Goal: Task Accomplishment & Management: Use online tool/utility

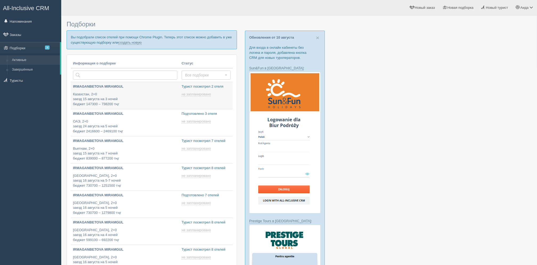
type input "[DATE] 17:15"
click at [131, 42] on link "создать новую" at bounding box center [129, 42] width 23 height 4
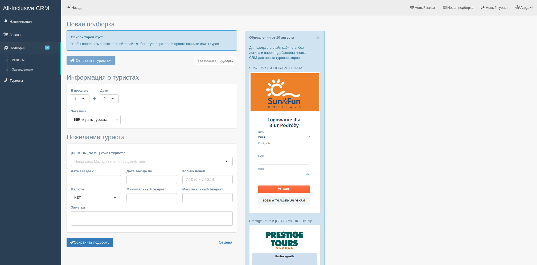
type input "9"
type input "2326800"
type input "2532200"
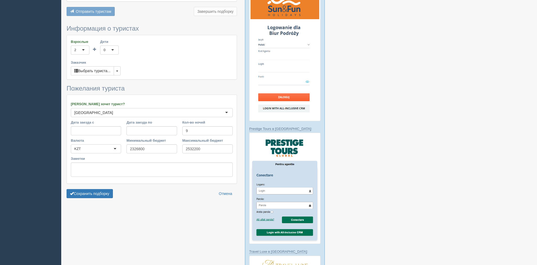
scroll to position [93, 0]
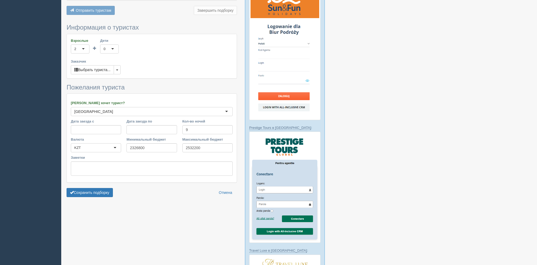
click at [114, 192] on div "Сохранить подборку Отмена" at bounding box center [152, 192] width 170 height 9
click at [108, 192] on button "Сохранить подборку" at bounding box center [90, 192] width 46 height 9
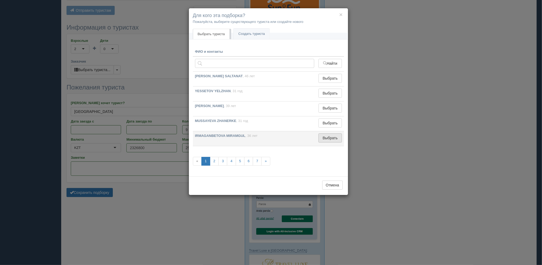
click at [326, 141] on button "Выбрать" at bounding box center [330, 137] width 23 height 9
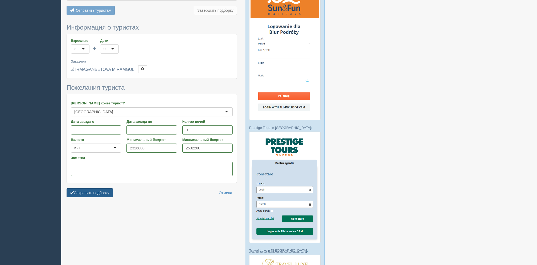
click at [93, 192] on button "Сохранить подборку" at bounding box center [90, 192] width 46 height 9
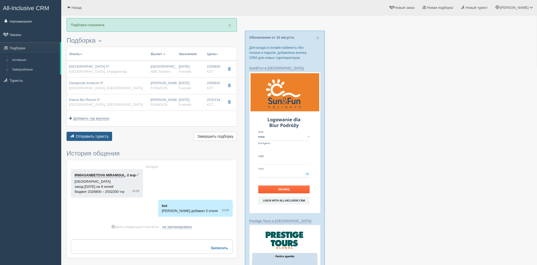
click at [101, 134] on span "Отправить туристу" at bounding box center [92, 136] width 33 height 4
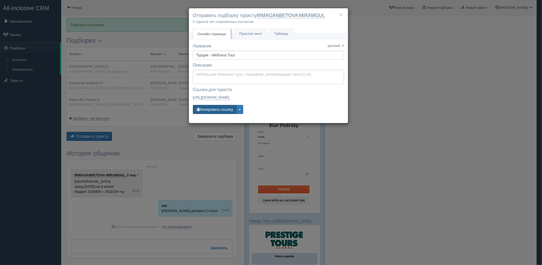
click at [210, 108] on button "Копировать ссылку" at bounding box center [215, 109] width 44 height 9
